Goal: Task Accomplishment & Management: Complete application form

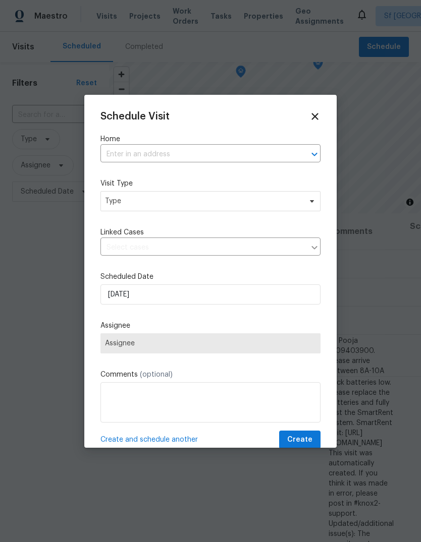
click at [132, 157] on input "text" at bounding box center [196, 155] width 192 height 16
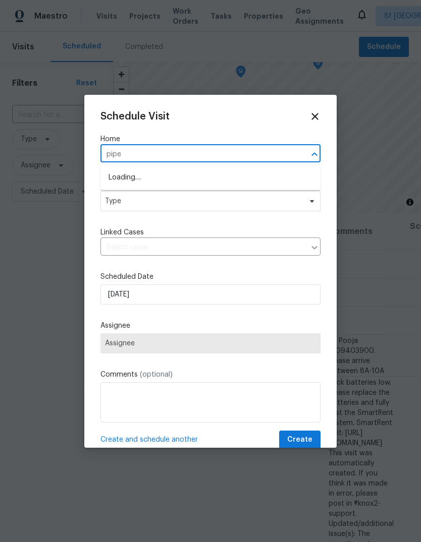
type input "piper"
click at [120, 201] on li "[STREET_ADDRESS]" at bounding box center [210, 194] width 220 height 17
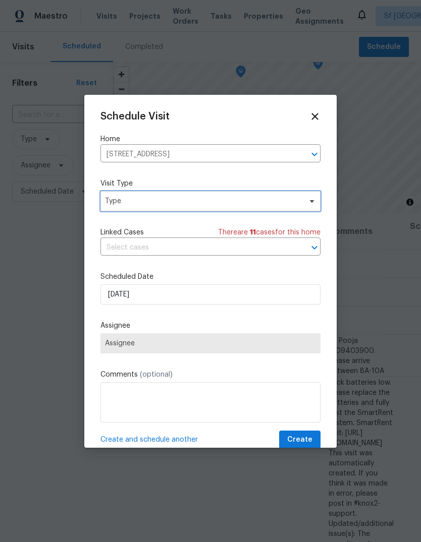
click at [115, 199] on span "Type" at bounding box center [203, 201] width 196 height 10
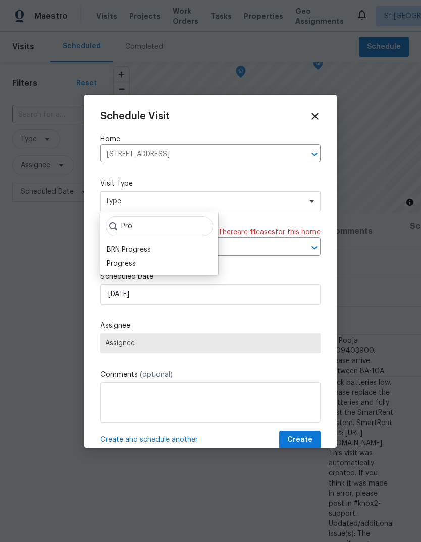
type input "Pro"
click at [113, 261] on div "Progress" at bounding box center [120, 264] width 29 height 10
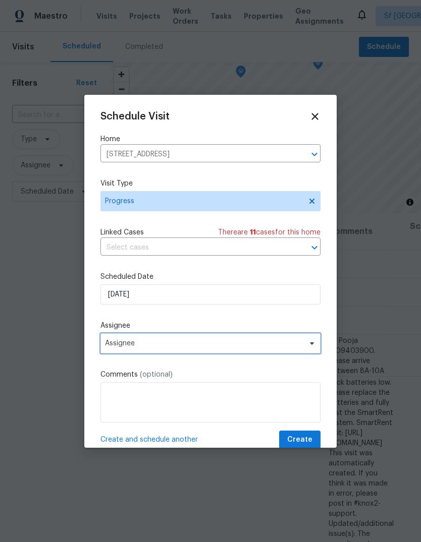
click at [110, 347] on span "Assignee" at bounding box center [204, 343] width 198 height 8
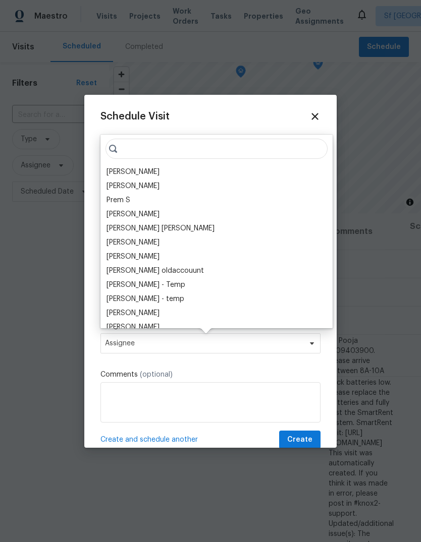
click at [111, 173] on div "[PERSON_NAME]" at bounding box center [132, 172] width 53 height 10
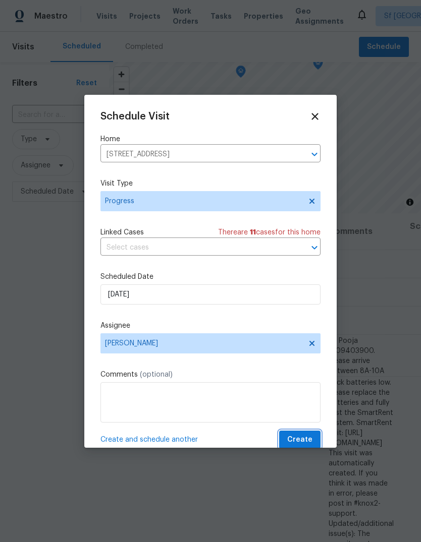
click at [303, 443] on span "Create" at bounding box center [299, 440] width 25 height 13
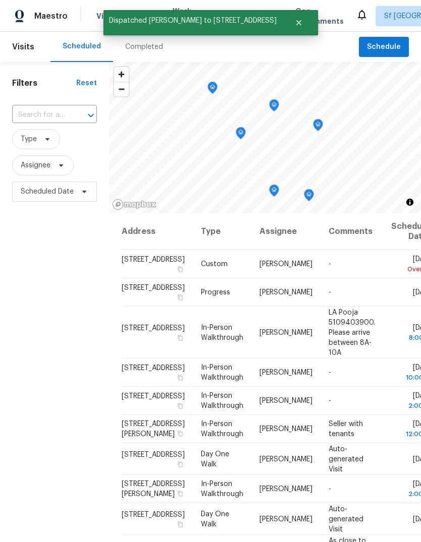
click at [125, 46] on div "Completed" at bounding box center [144, 47] width 38 height 10
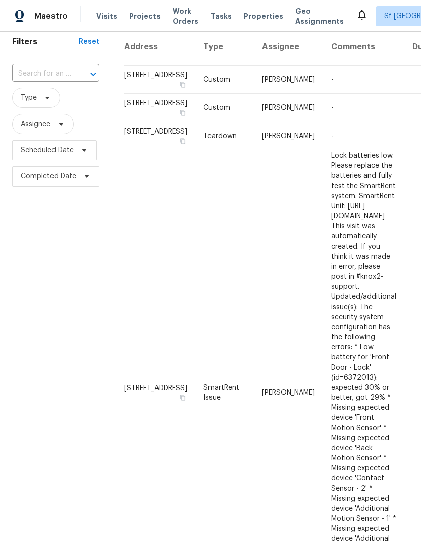
scroll to position [42, 0]
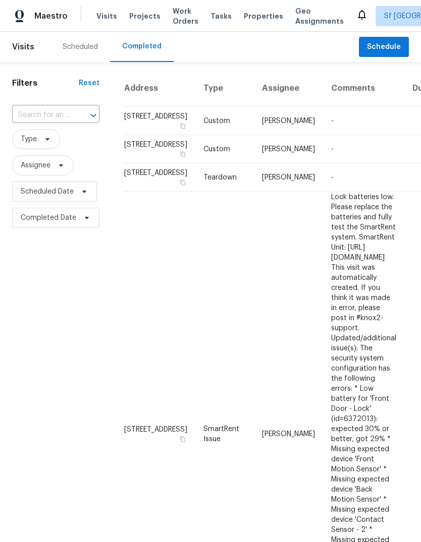
scroll to position [0, 0]
click at [69, 48] on div "Scheduled" at bounding box center [80, 47] width 35 height 10
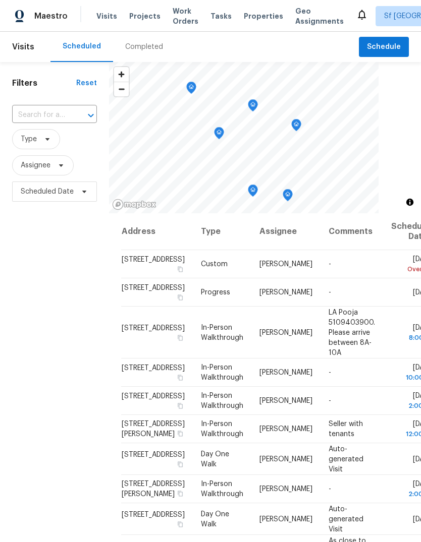
click at [134, 19] on span "Projects" at bounding box center [144, 16] width 31 height 10
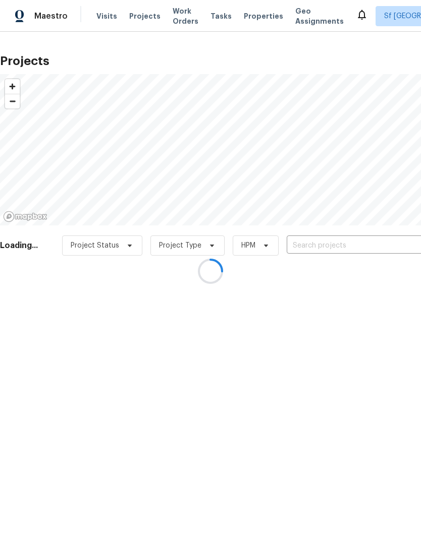
click at [355, 243] on div at bounding box center [210, 271] width 421 height 542
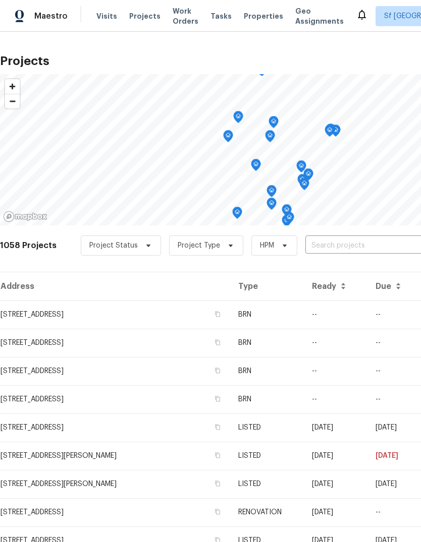
click at [337, 244] on input "text" at bounding box center [362, 246] width 115 height 16
type input "piper"
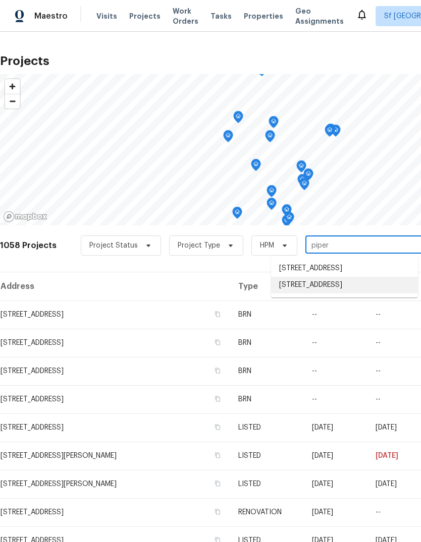
click at [344, 293] on li "[STREET_ADDRESS]" at bounding box center [344, 285] width 147 height 17
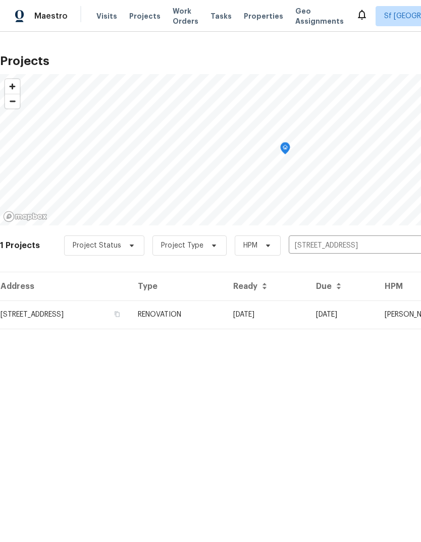
click at [55, 316] on td "[STREET_ADDRESS]" at bounding box center [65, 315] width 130 height 28
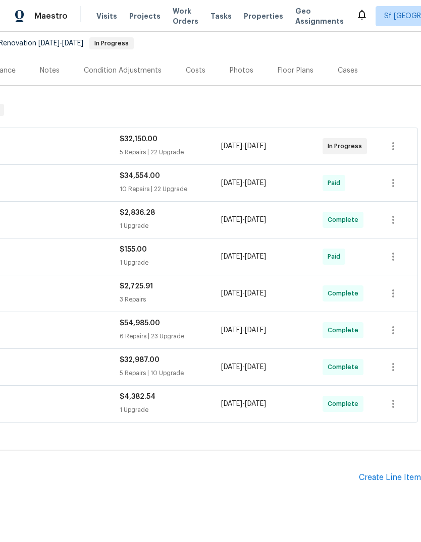
scroll to position [97, 149]
click at [397, 334] on icon "button" at bounding box center [393, 330] width 12 height 12
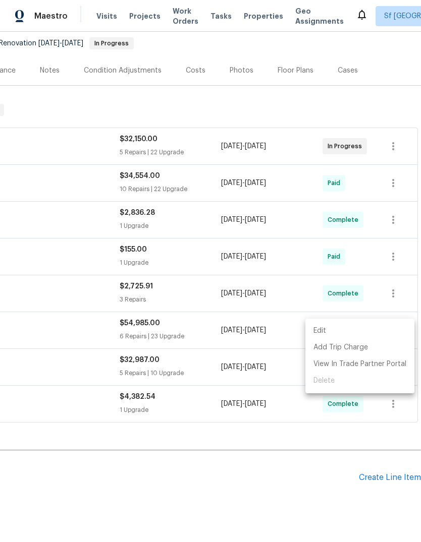
click at [359, 331] on li "Edit" at bounding box center [359, 331] width 109 height 17
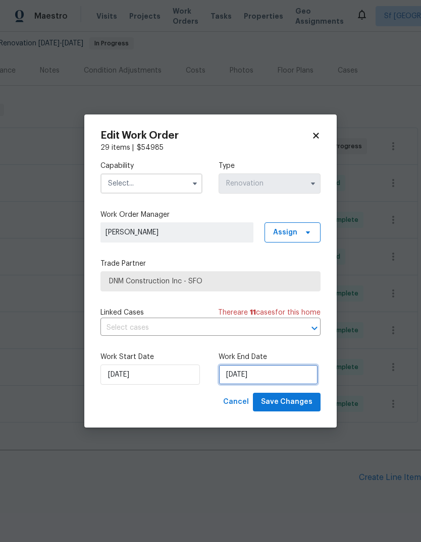
click at [278, 376] on input "[DATE]" at bounding box center [267, 375] width 99 height 20
select select "9"
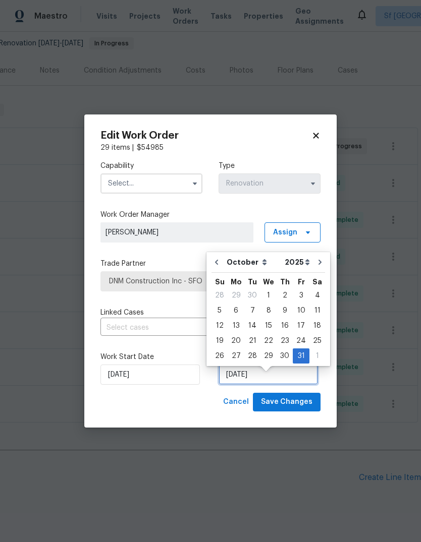
scroll to position [8, 0]
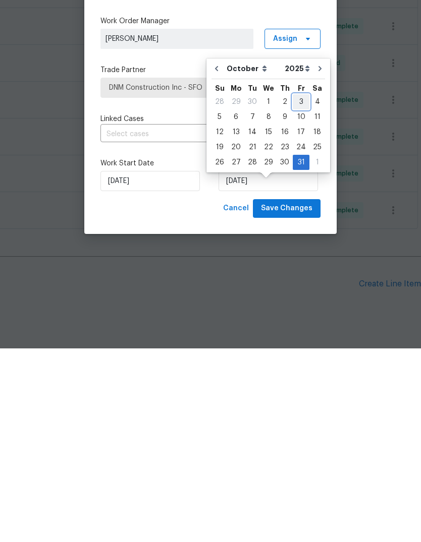
click at [296, 288] on div "3" at bounding box center [300, 295] width 17 height 14
type input "[DATE]"
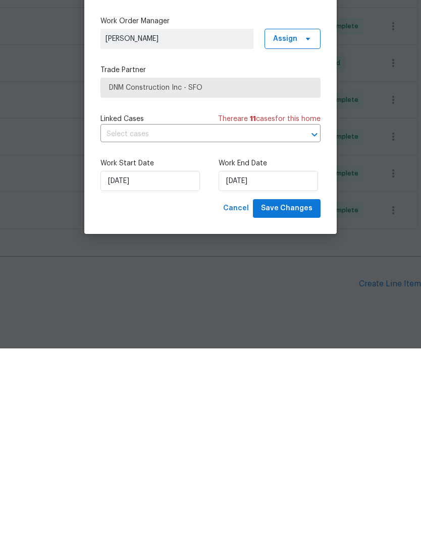
scroll to position [38, 0]
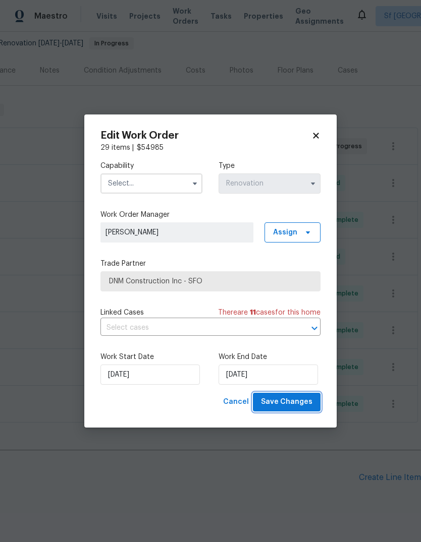
click at [307, 405] on span "Save Changes" at bounding box center [286, 402] width 51 height 13
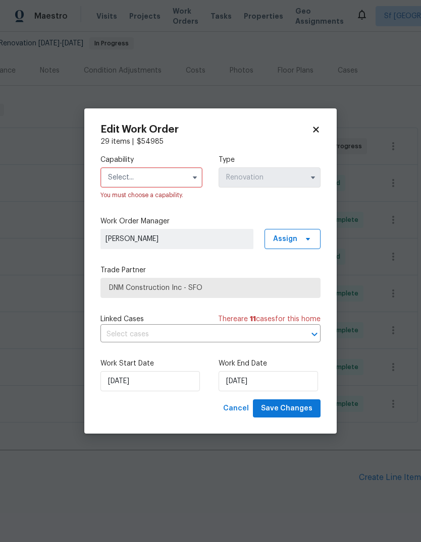
click at [114, 177] on input "text" at bounding box center [151, 177] width 102 height 20
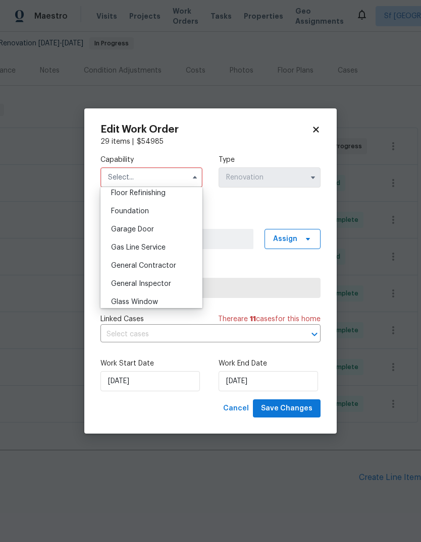
scroll to position [418, 0]
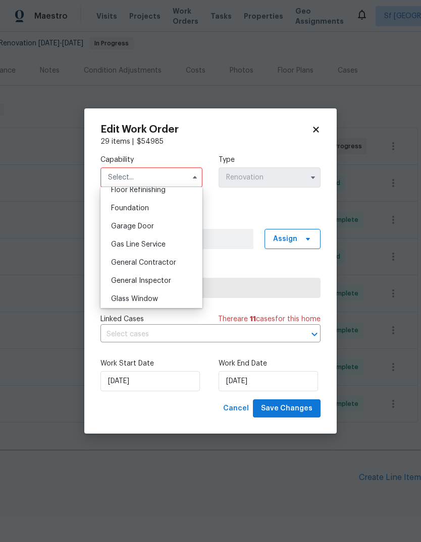
click at [127, 266] on span "General Contractor" at bounding box center [143, 262] width 65 height 7
type input "General Contractor"
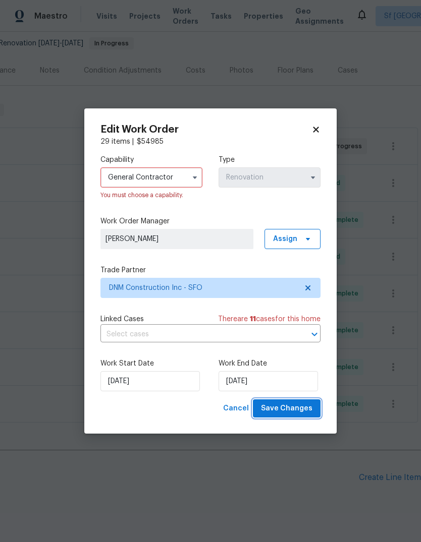
click at [308, 410] on span "Save Changes" at bounding box center [286, 408] width 51 height 13
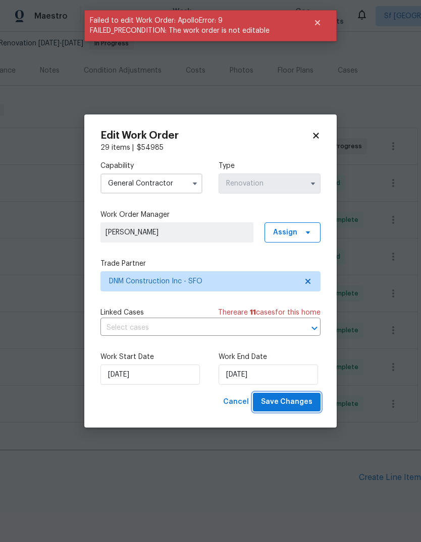
click at [305, 402] on span "Save Changes" at bounding box center [286, 402] width 51 height 13
click at [318, 137] on icon at bounding box center [316, 136] width 6 height 6
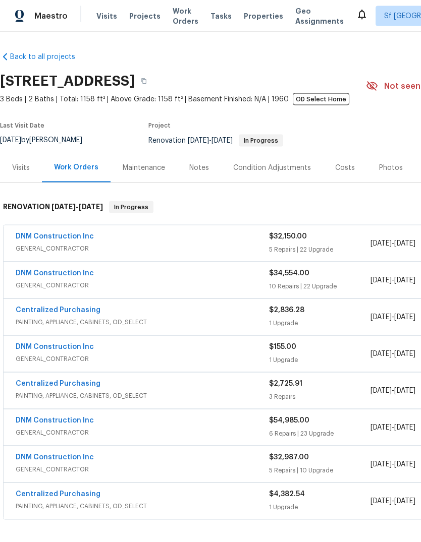
scroll to position [0, 0]
click at [100, 16] on span "Visits" at bounding box center [106, 16] width 21 height 10
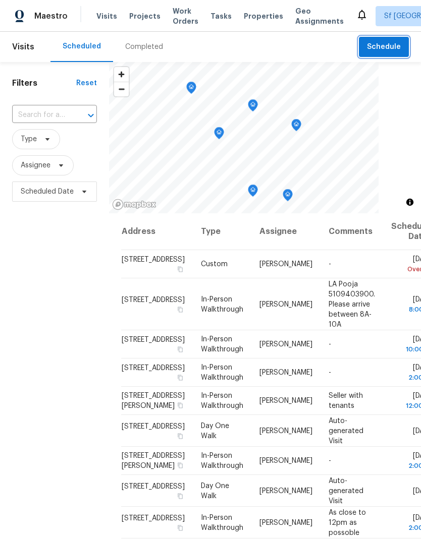
click at [382, 44] on span "Schedule" at bounding box center [384, 47] width 34 height 13
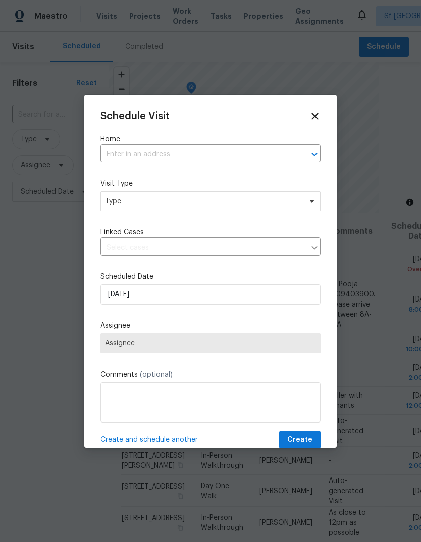
click at [121, 161] on input "text" at bounding box center [196, 155] width 192 height 16
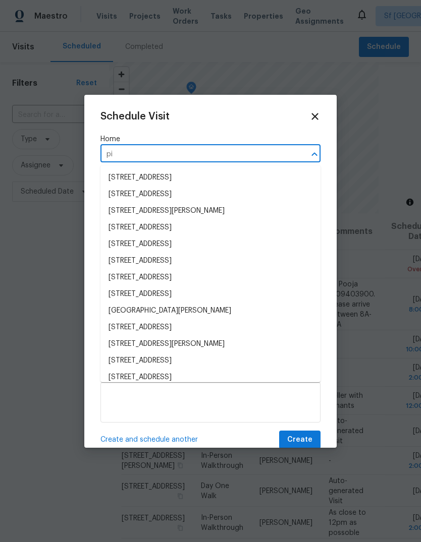
type input "pip"
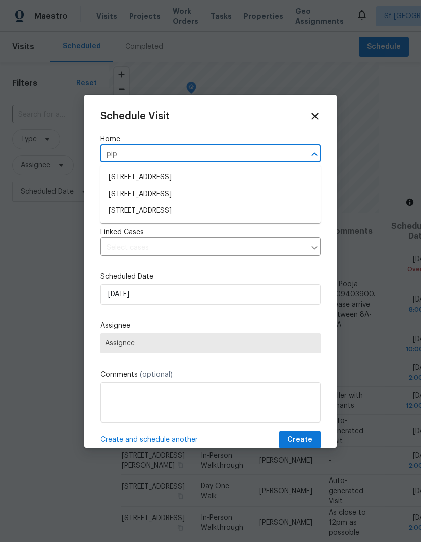
click at [213, 212] on li "[STREET_ADDRESS]" at bounding box center [210, 211] width 220 height 17
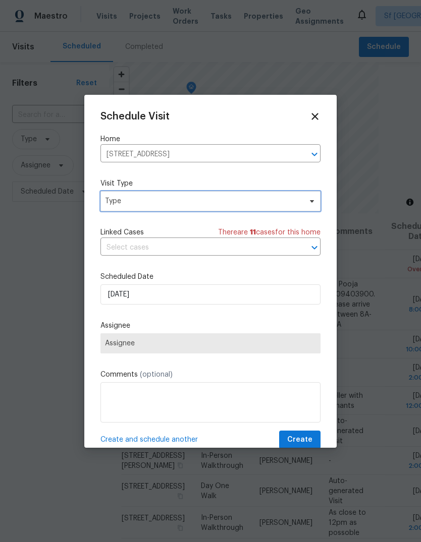
click at [281, 203] on span "Type" at bounding box center [203, 201] width 196 height 10
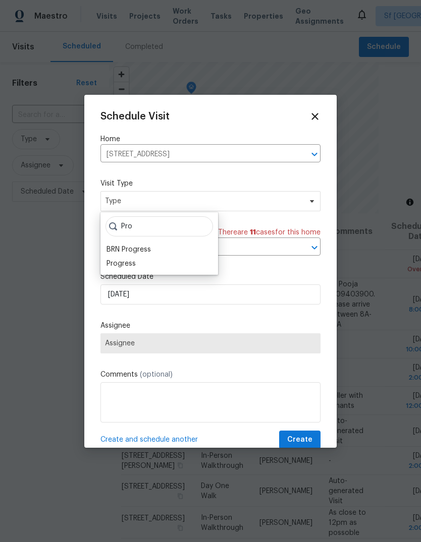
type input "Pro"
click at [110, 263] on div "Progress" at bounding box center [120, 264] width 29 height 10
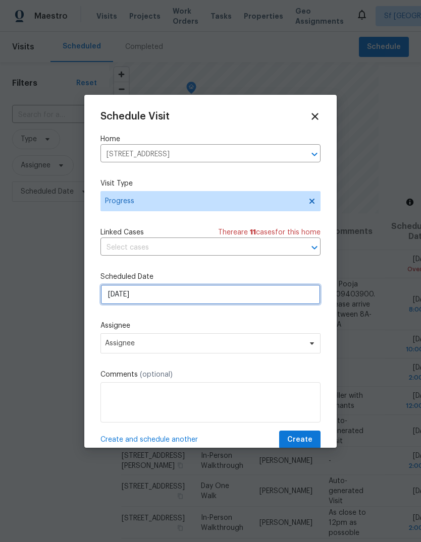
click at [118, 295] on input "[DATE]" at bounding box center [210, 294] width 220 height 20
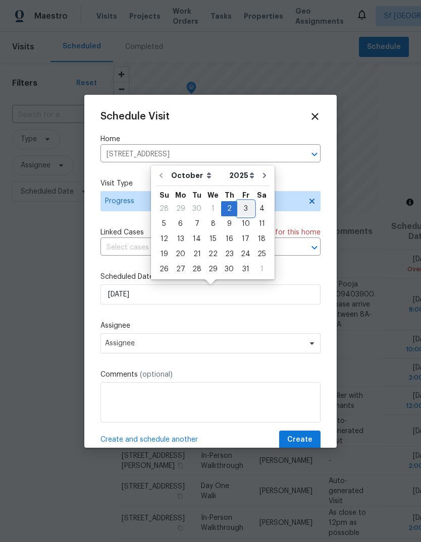
click at [240, 206] on div "3" at bounding box center [245, 209] width 17 height 14
type input "[DATE]"
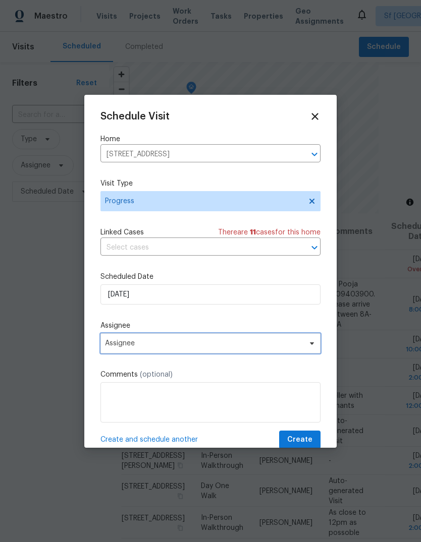
click at [109, 345] on span "Assignee" at bounding box center [204, 343] width 198 height 8
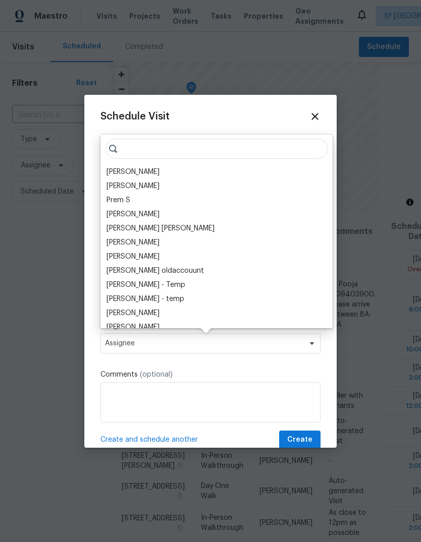
click at [110, 170] on div "[PERSON_NAME]" at bounding box center [132, 172] width 53 height 10
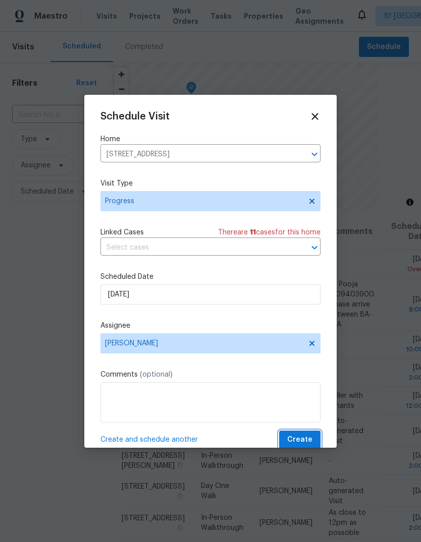
click at [305, 438] on span "Create" at bounding box center [299, 440] width 25 height 13
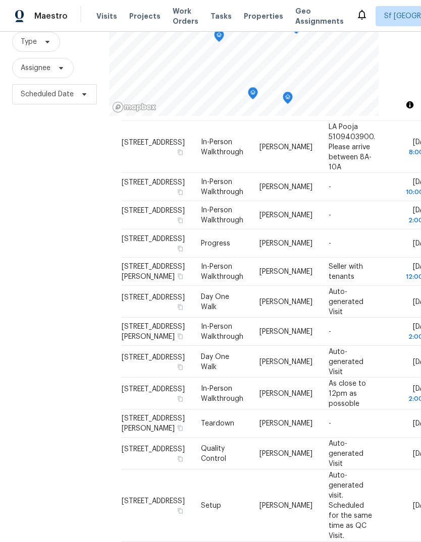
scroll to position [38, 0]
click at [78, 168] on div "Filters Reset ​ Type Assignee Scheduled Date" at bounding box center [54, 257] width 109 height 585
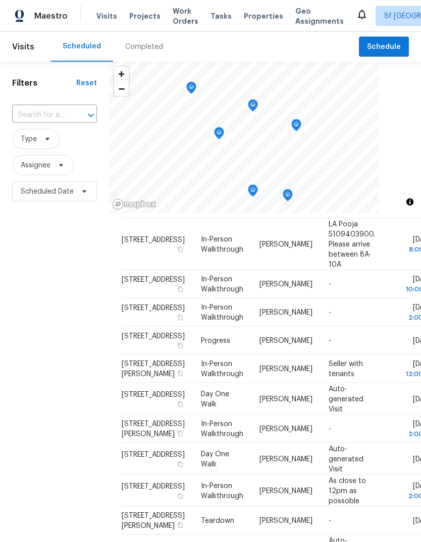
scroll to position [0, 0]
